Goal: Task Accomplishment & Management: Complete application form

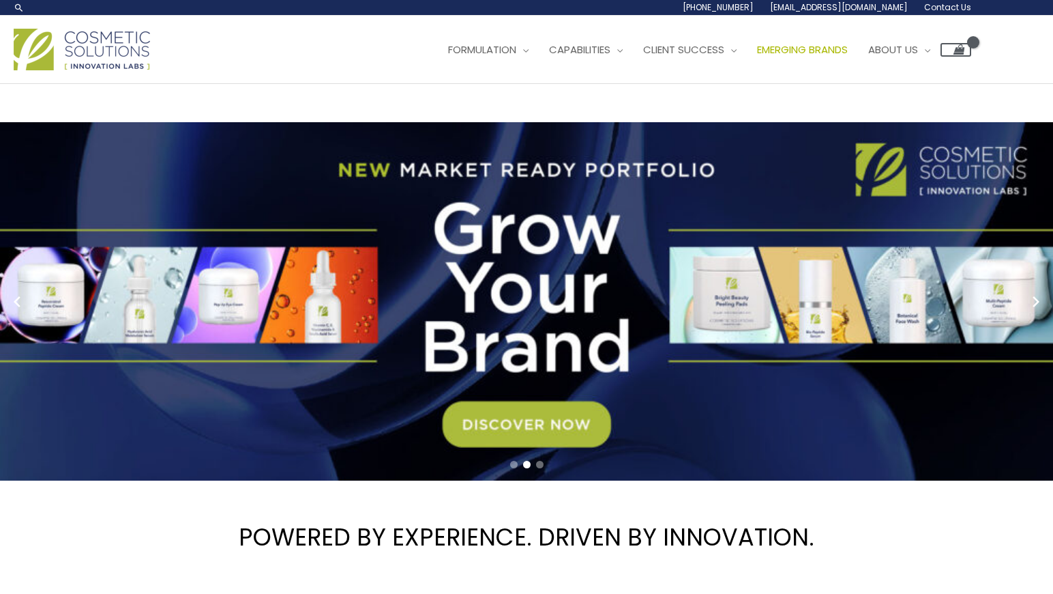
click at [814, 41] on link "Emerging Brands" at bounding box center [802, 49] width 111 height 41
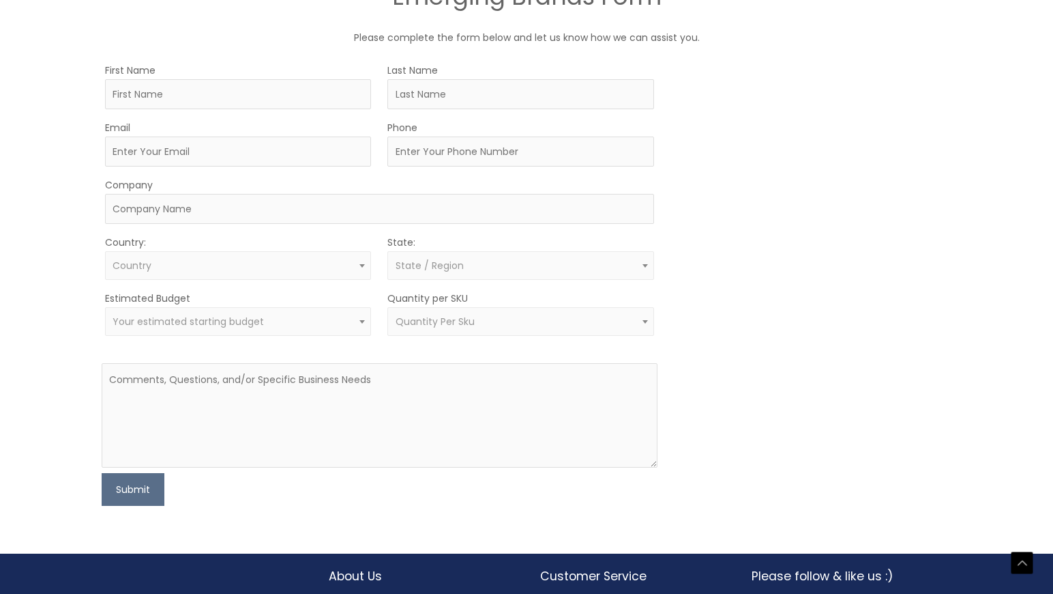
scroll to position [772, 0]
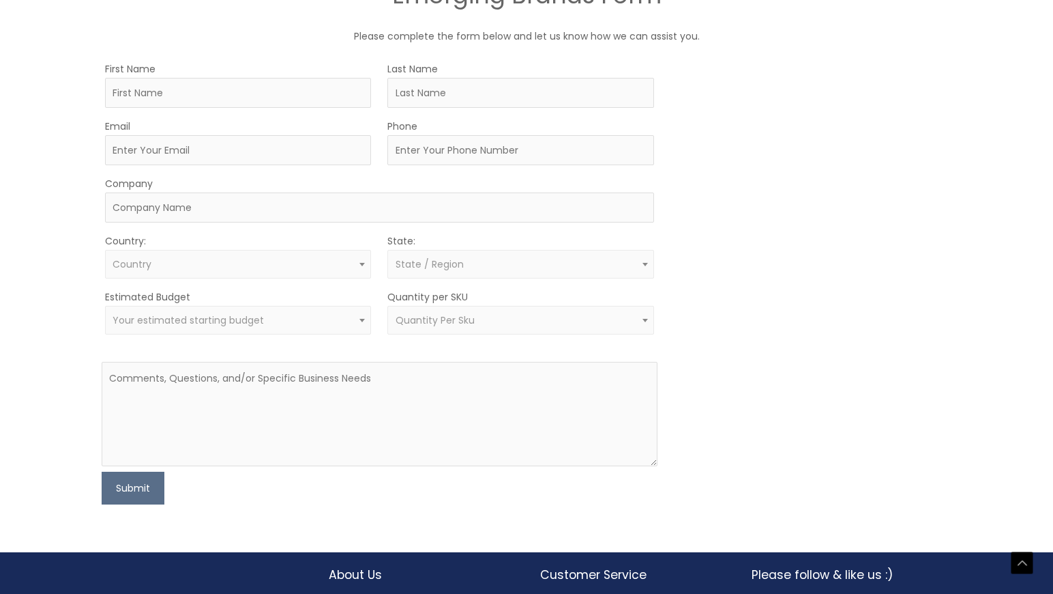
click at [293, 317] on span "Your estimated starting budget" at bounding box center [238, 320] width 250 height 13
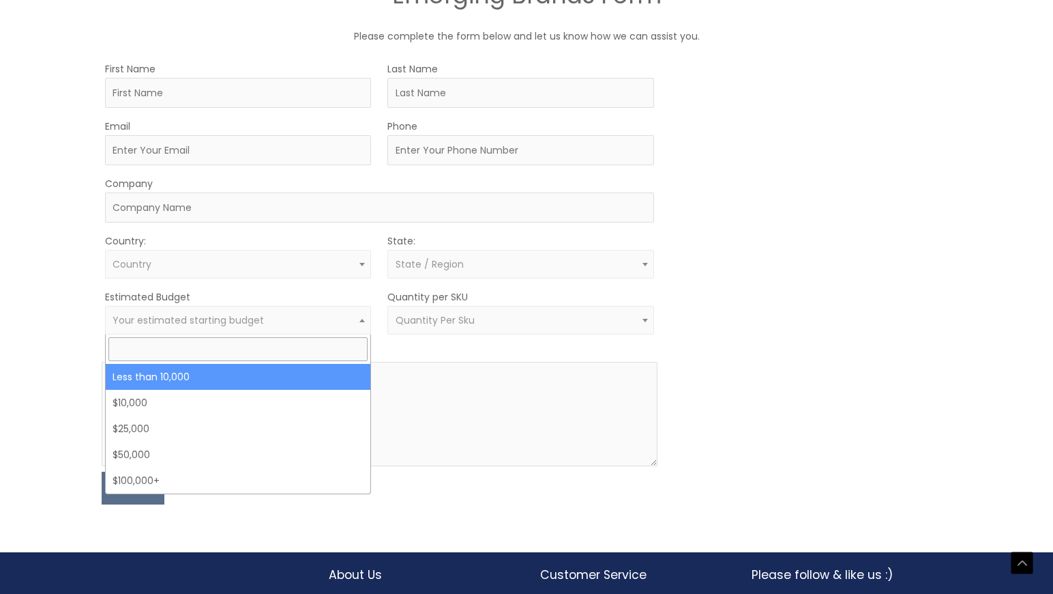
click at [293, 317] on span "Your estimated starting budget" at bounding box center [238, 320] width 250 height 13
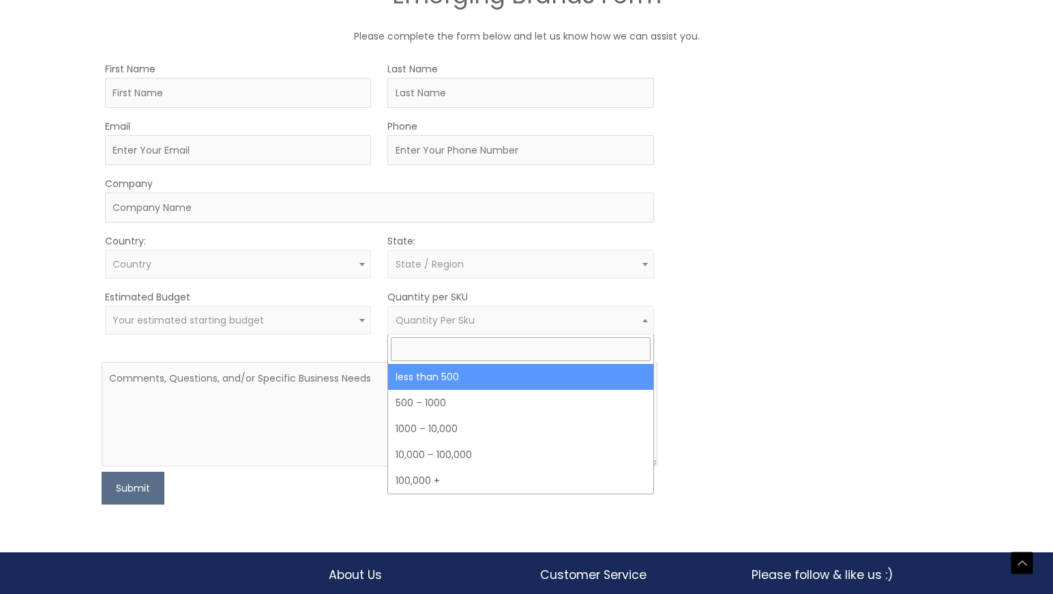
click at [451, 324] on span "Quantity Per Sku" at bounding box center [435, 320] width 79 height 14
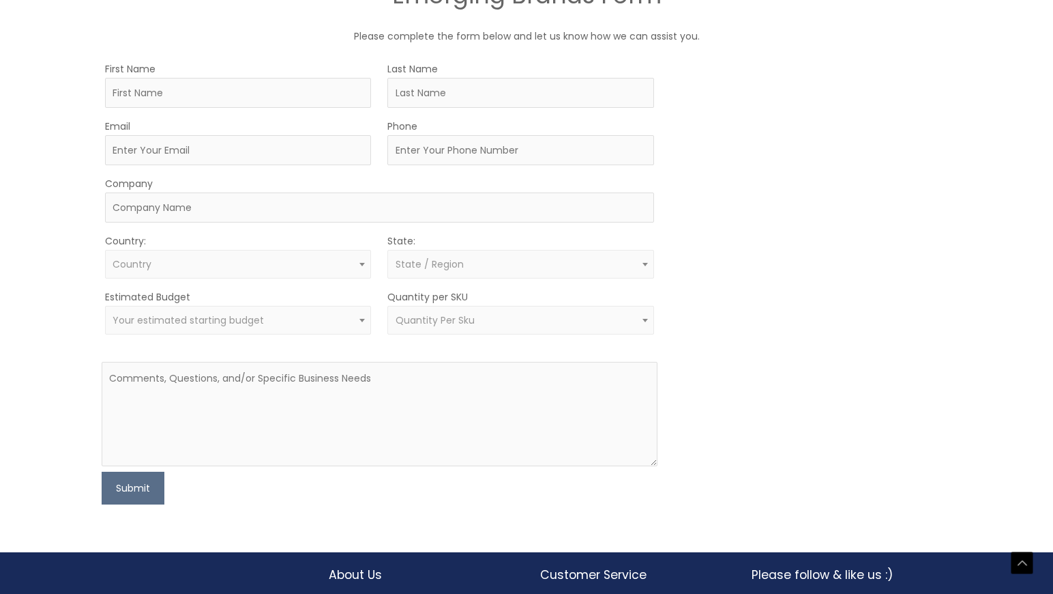
click at [451, 324] on span "Quantity Per Sku" at bounding box center [435, 320] width 79 height 14
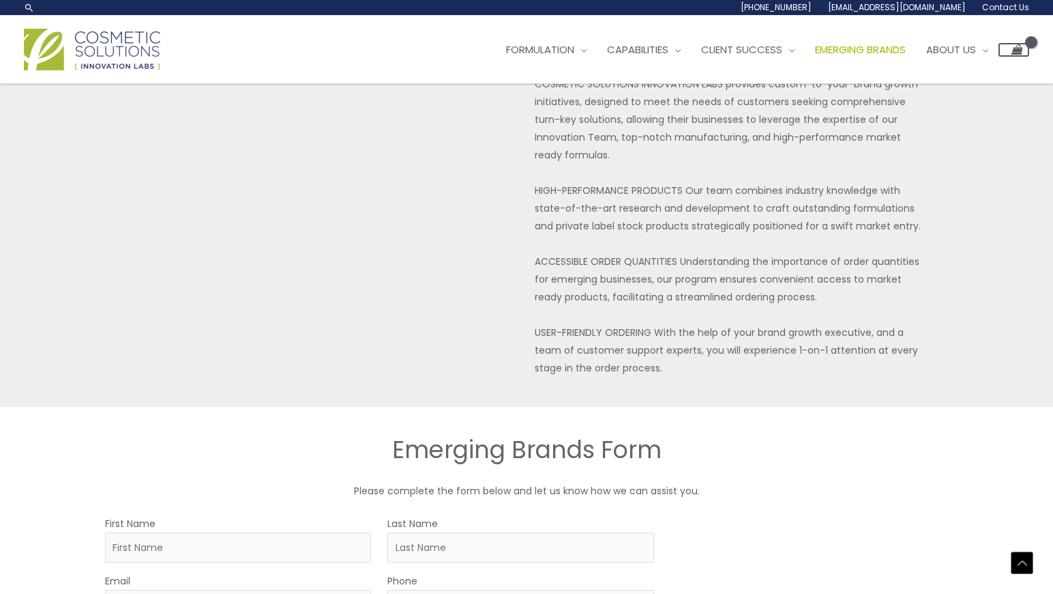
scroll to position [0, 0]
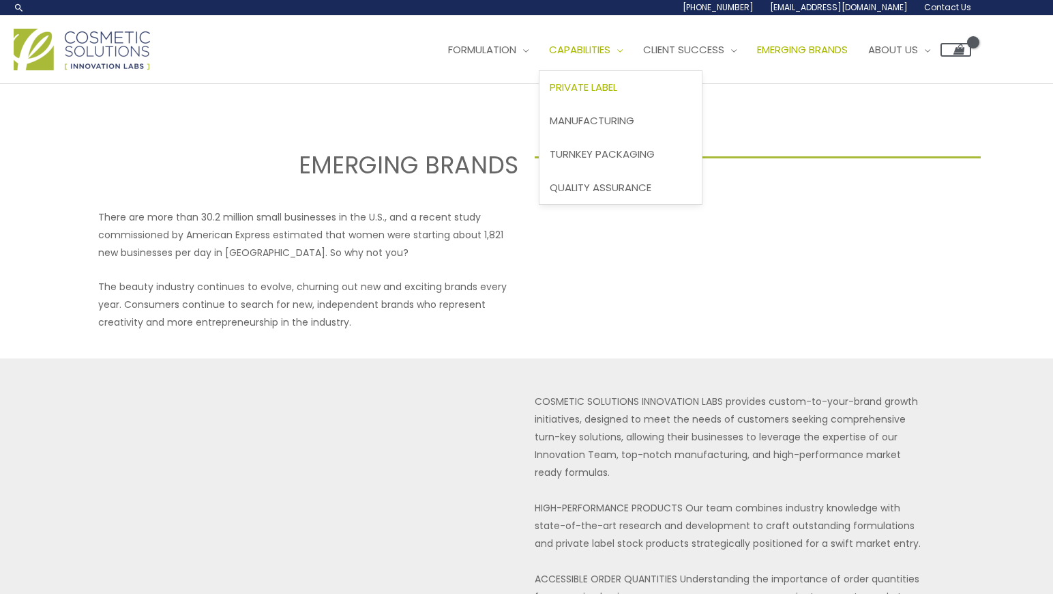
click at [645, 93] on link "Private Label" at bounding box center [621, 87] width 162 height 33
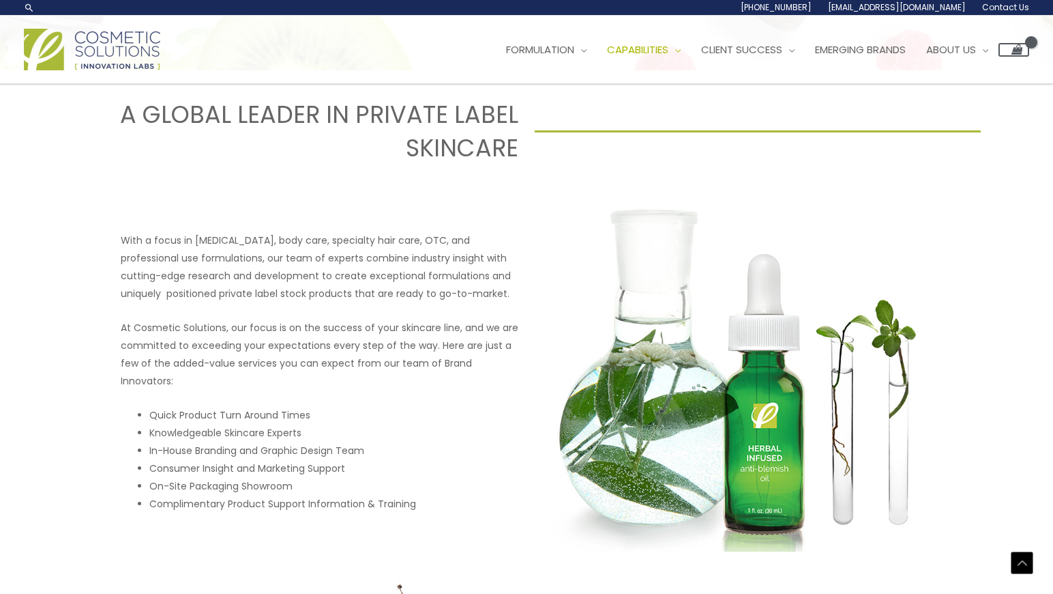
scroll to position [455, 0]
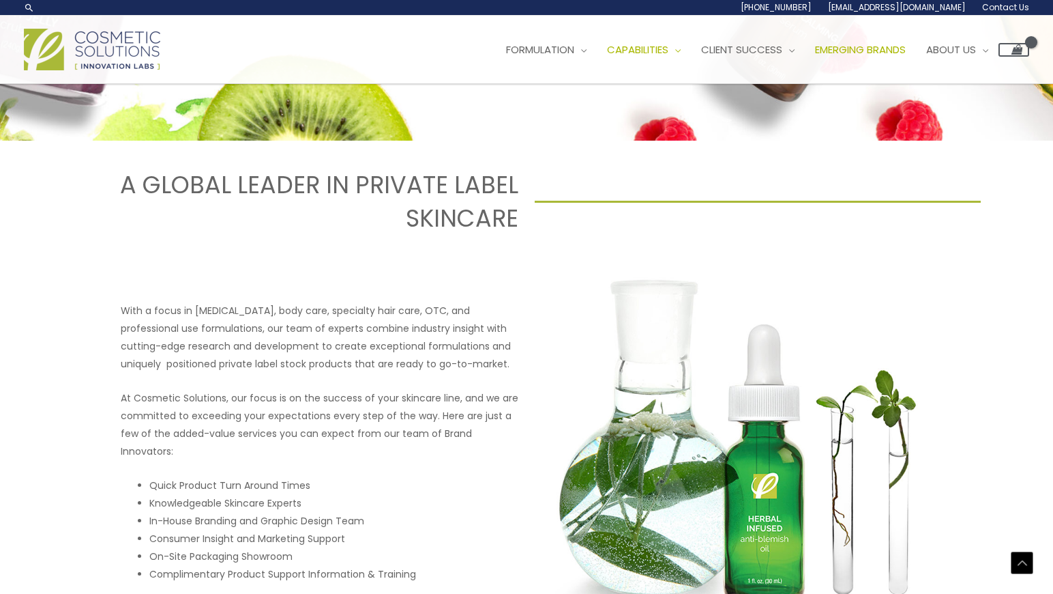
click at [880, 57] on span "Emerging Brands" at bounding box center [860, 49] width 91 height 14
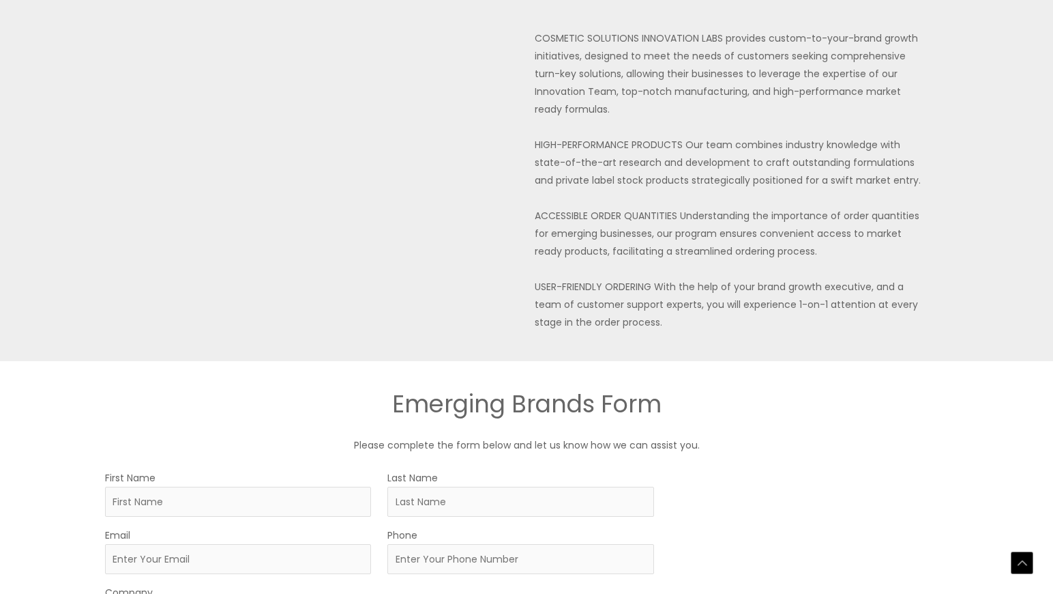
scroll to position [506, 0]
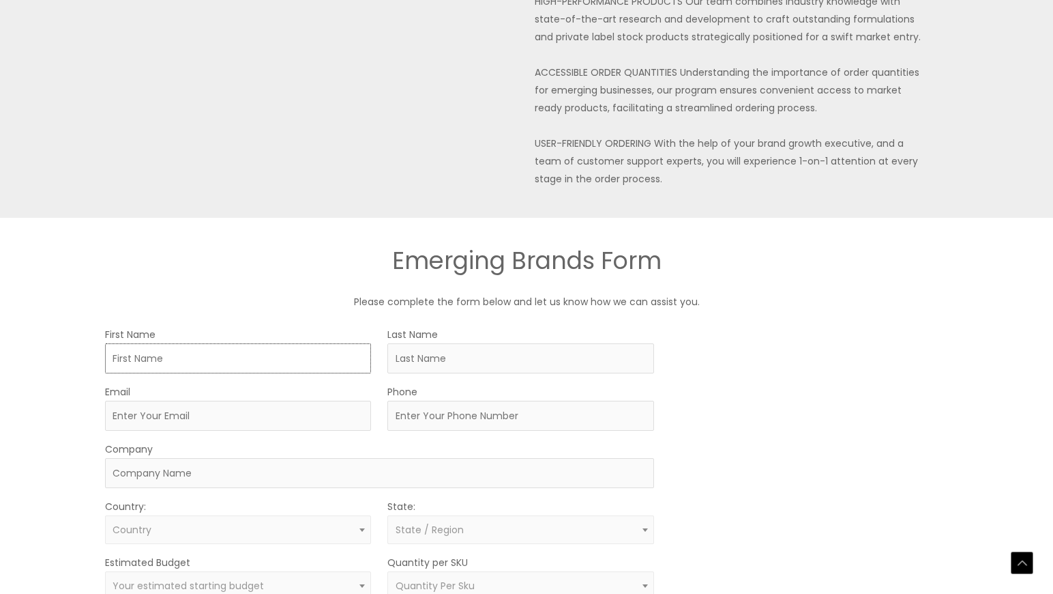
click at [270, 366] on input "First Name" at bounding box center [238, 358] width 266 height 30
type input "Carly"
type input "Pronsky"
type input "teampronsky@gmail.com"
type input "6319210886"
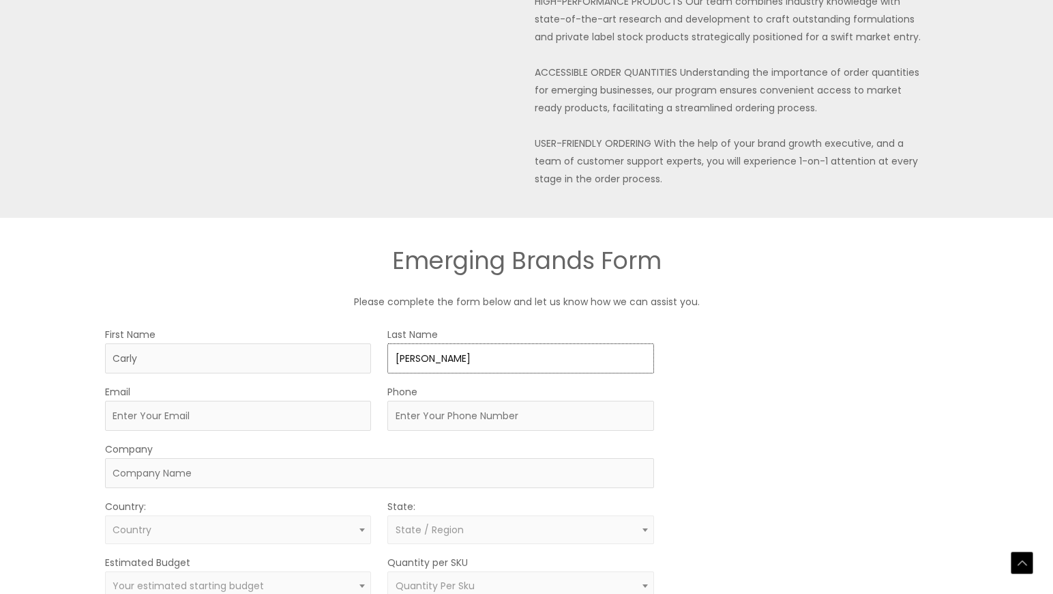
type input "Kindred Naturals"
select select "[GEOGRAPHIC_DATA]"
select select "New York"
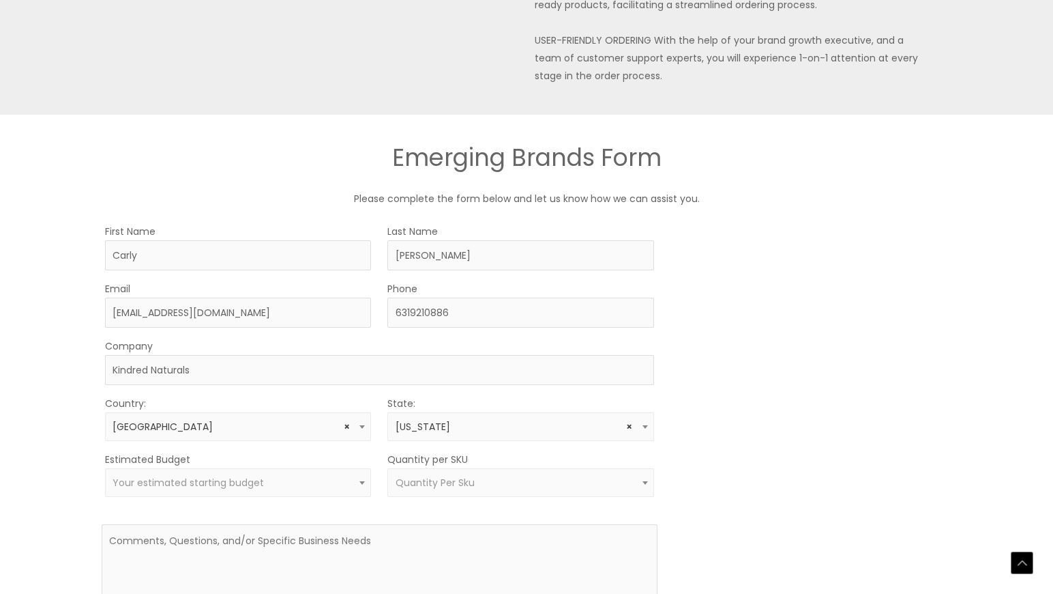
scroll to position [617, 0]
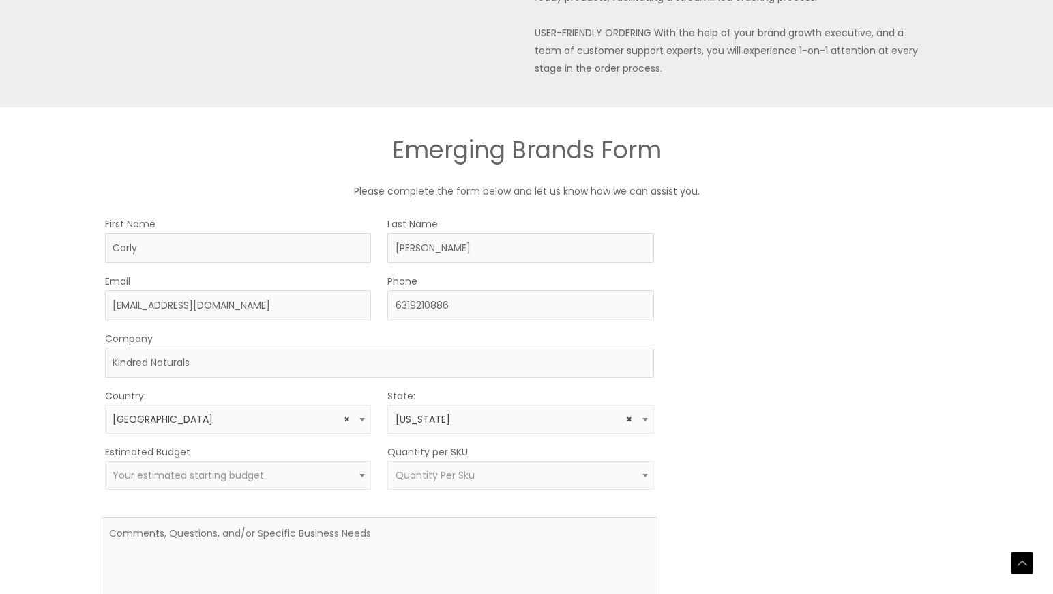
select select
click at [348, 424] on span "Country" at bounding box center [238, 419] width 250 height 13
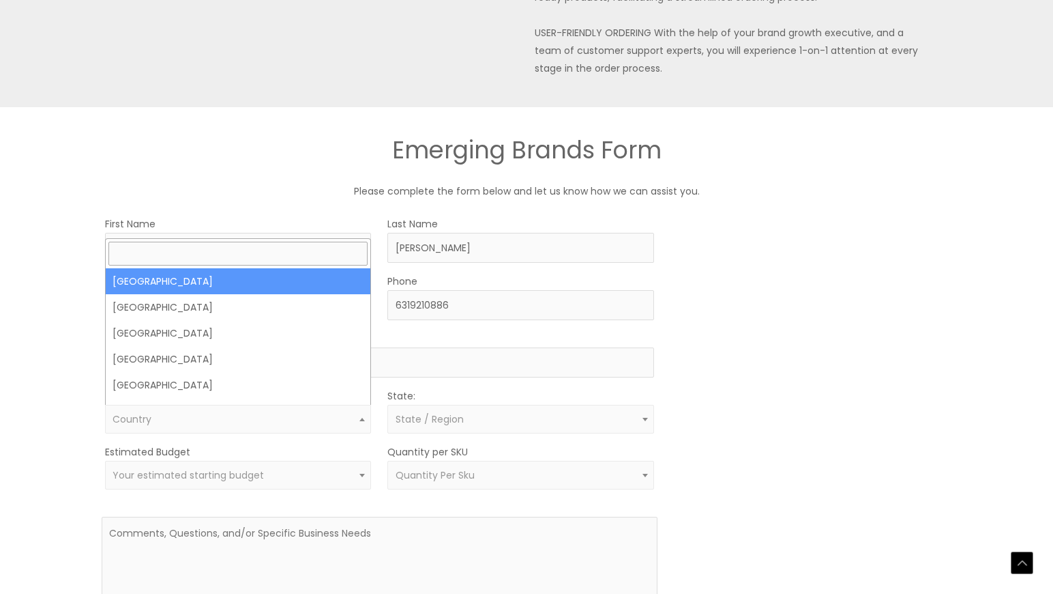
click at [350, 421] on span "Country" at bounding box center [238, 419] width 250 height 13
select select "[GEOGRAPHIC_DATA]"
select select
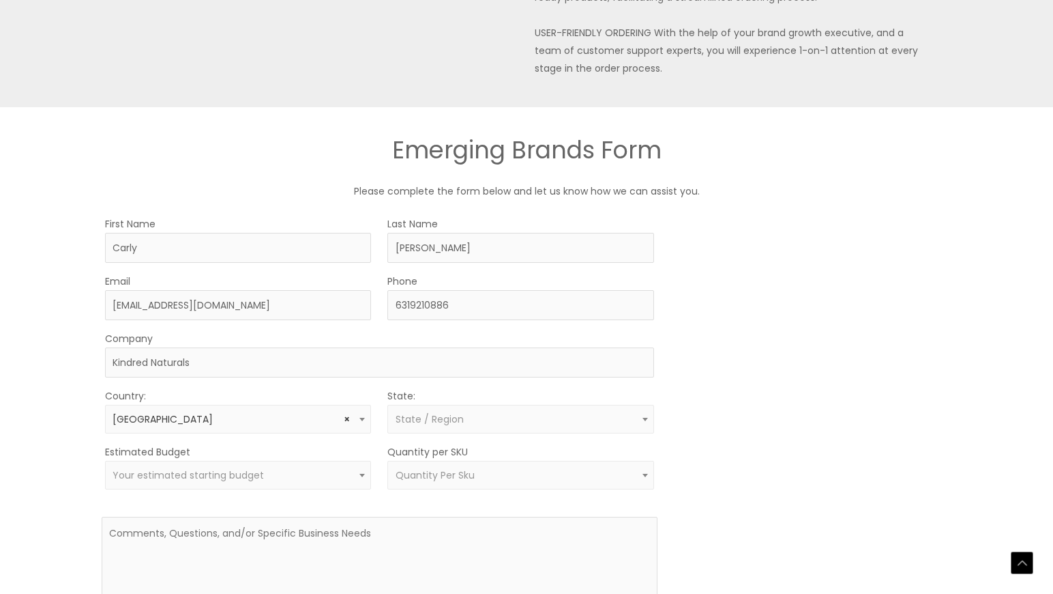
click at [454, 429] on span "State / Region" at bounding box center [520, 419] width 266 height 29
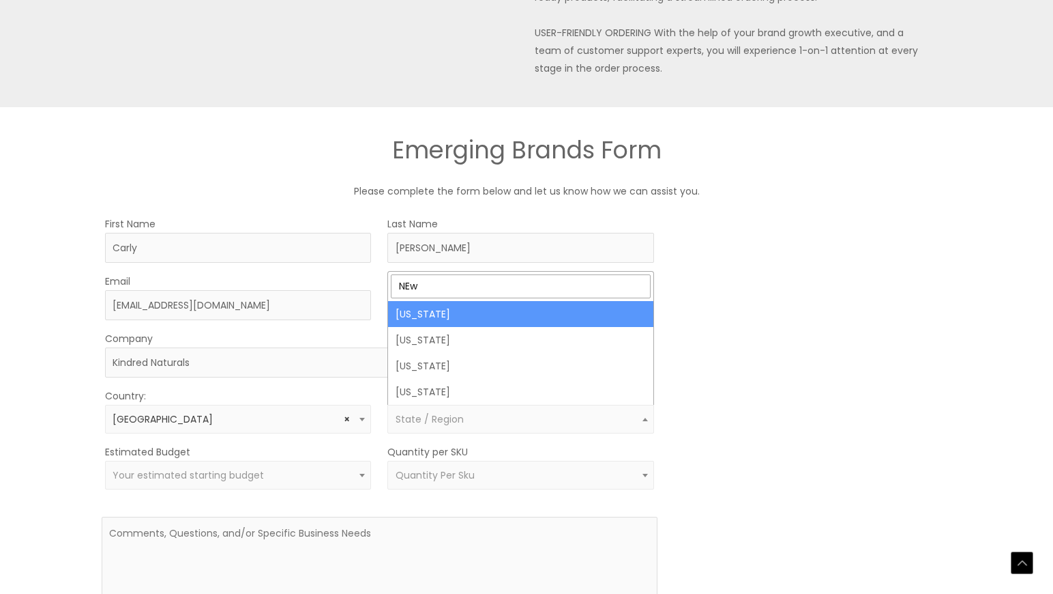
type input "NEw"
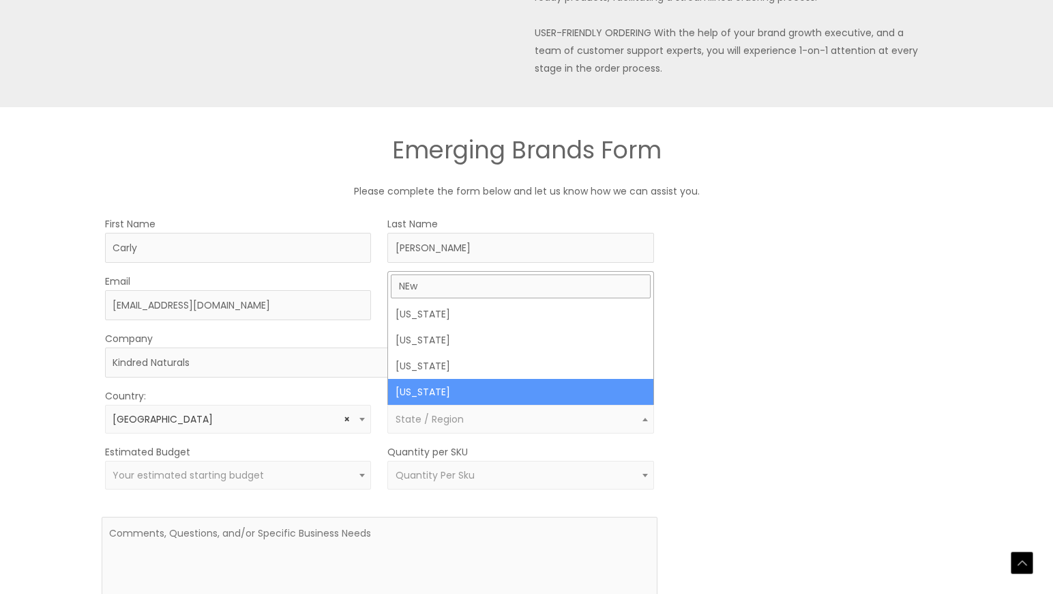
select select "New York"
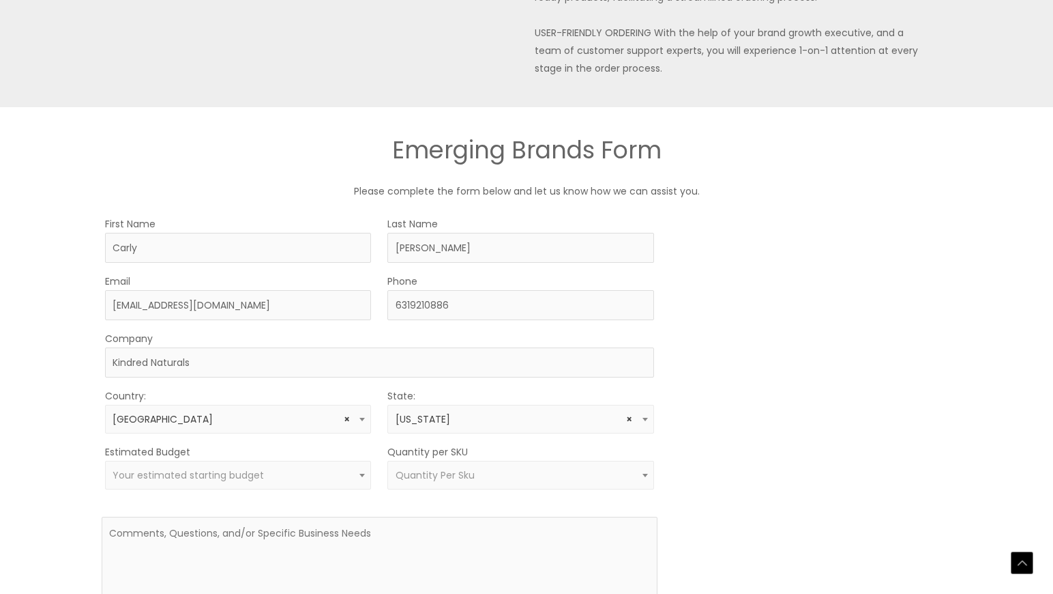
click at [260, 477] on span "Your estimated starting budget" at bounding box center [188, 475] width 151 height 14
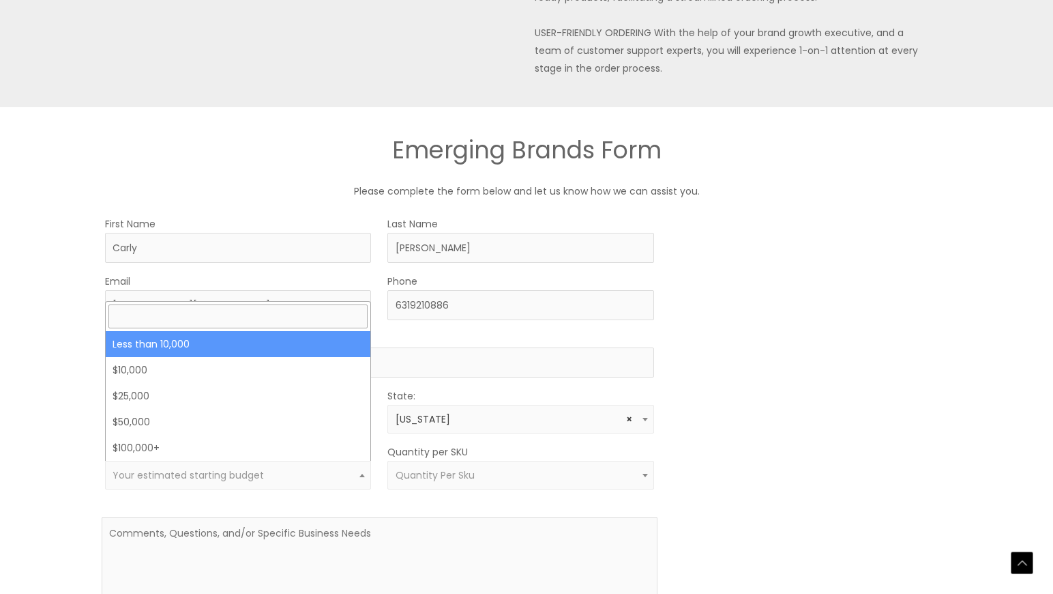
select select "-10000"
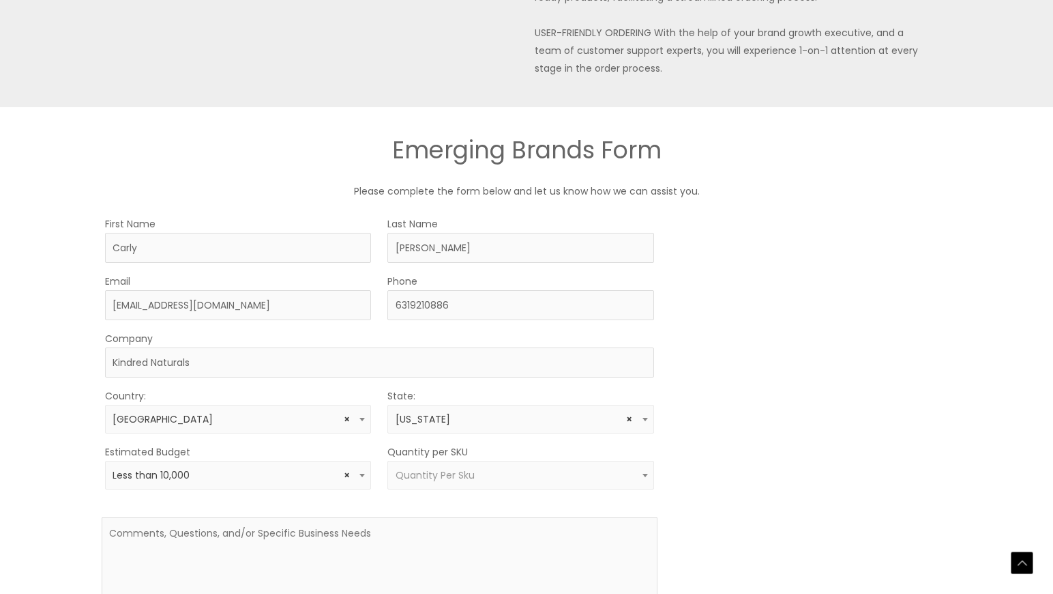
click at [492, 476] on span "Quantity Per Sku" at bounding box center [521, 475] width 250 height 13
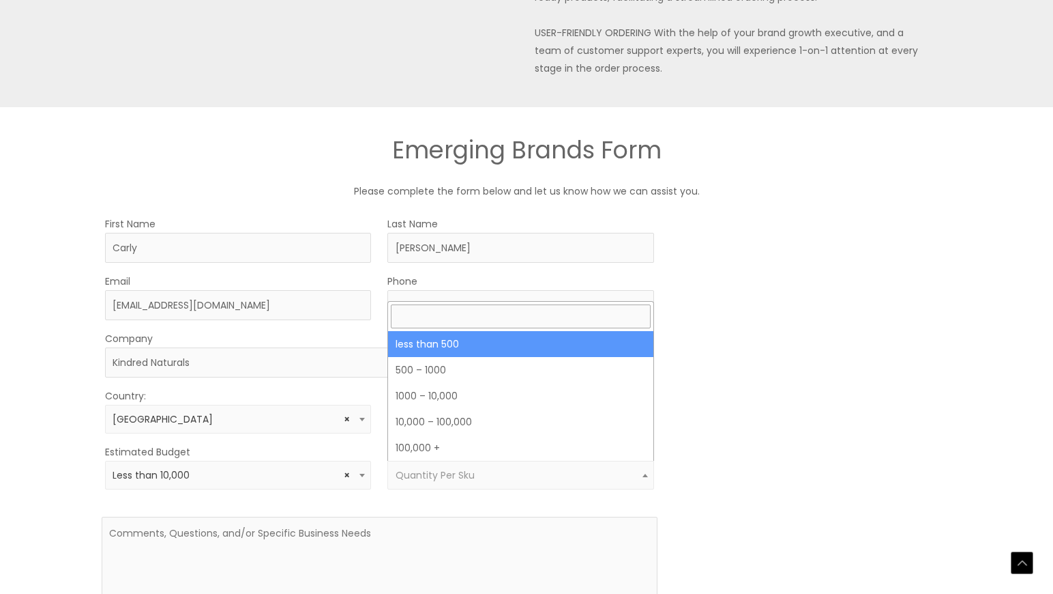
select select "3"
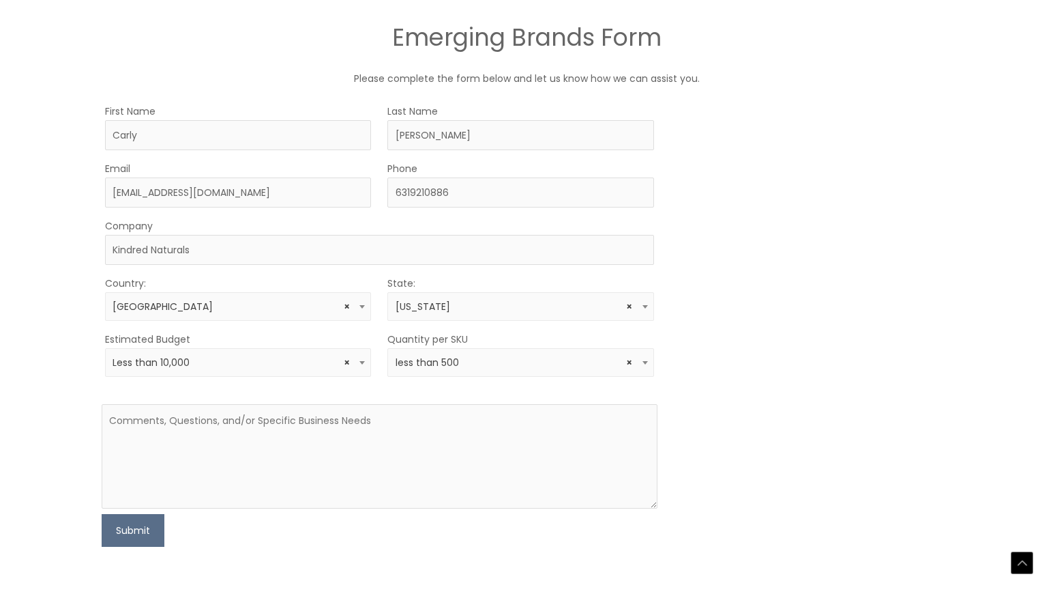
scroll to position [790, 0]
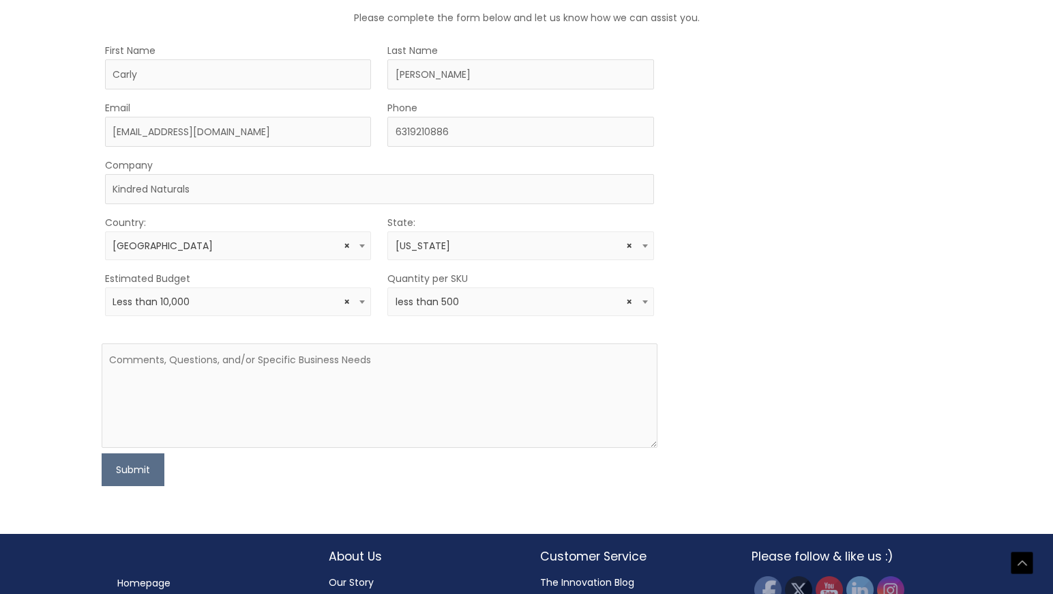
click at [718, 467] on div "MOQ TRIGGER STEP 2 TRIGGER" at bounding box center [813, 264] width 278 height 444
click at [248, 409] on textarea at bounding box center [380, 395] width 556 height 104
click at [204, 359] on textarea "We are a new compnay looking to focus on products for families that are as clea…" at bounding box center [380, 395] width 556 height 104
click at [215, 361] on textarea "We are a new compnay looking to focus on products for families that are as clea…" at bounding box center [380, 395] width 556 height 104
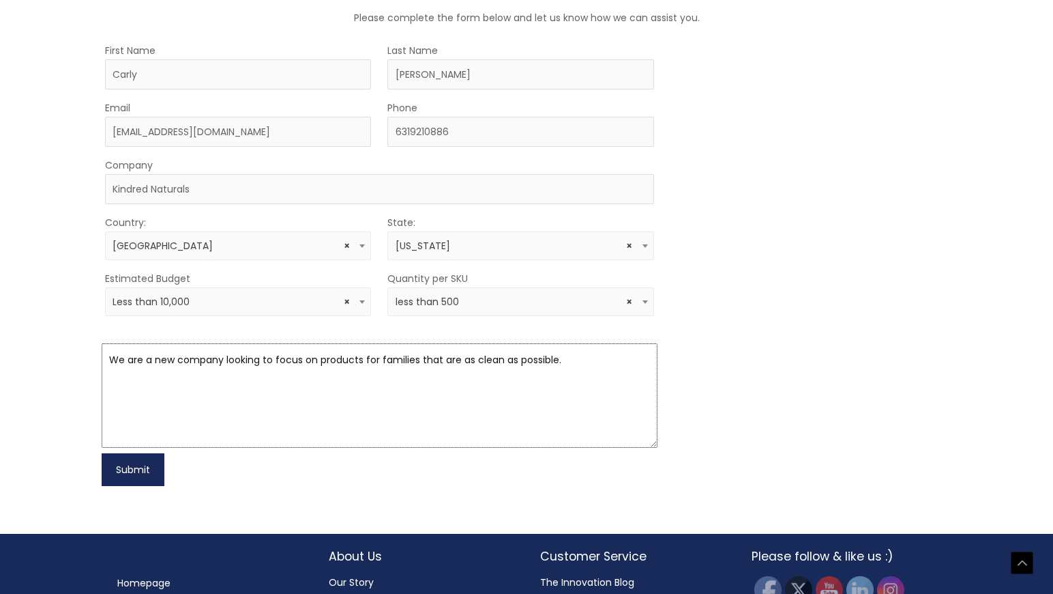
type textarea "We are a new company looking to focus on products for families that are as clea…"
click at [126, 460] on button "Submit" at bounding box center [133, 469] width 63 height 33
